Goal: Task Accomplishment & Management: Complete application form

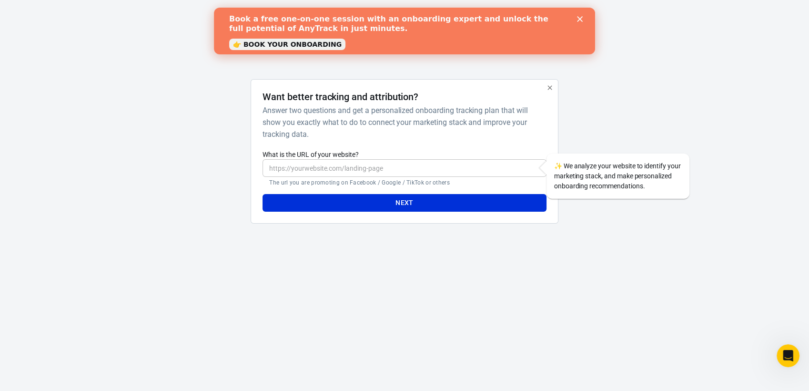
click at [357, 168] on input "What is the URL of your website?" at bounding box center [405, 168] width 284 height 18
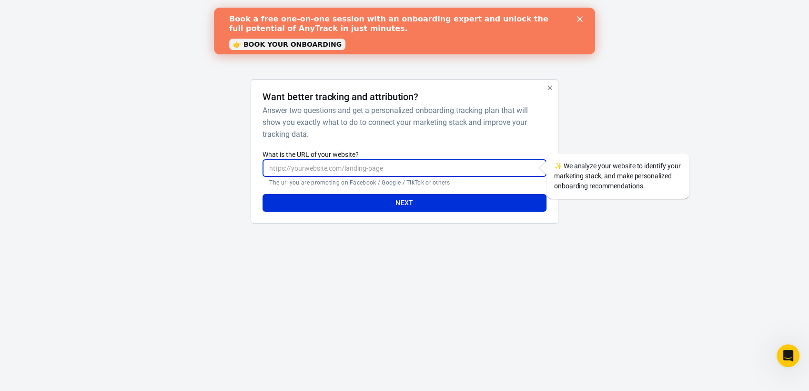
paste input "https://www.olgawebersocial.de/minikurs-ki-system-ads"
type input "https://www.olgawebersocial.de/minikurs-ki-system-ads"
click at [365, 202] on button "Next" at bounding box center [405, 203] width 284 height 18
